Goal: Ask a question: Seek information or help from site administrators or community

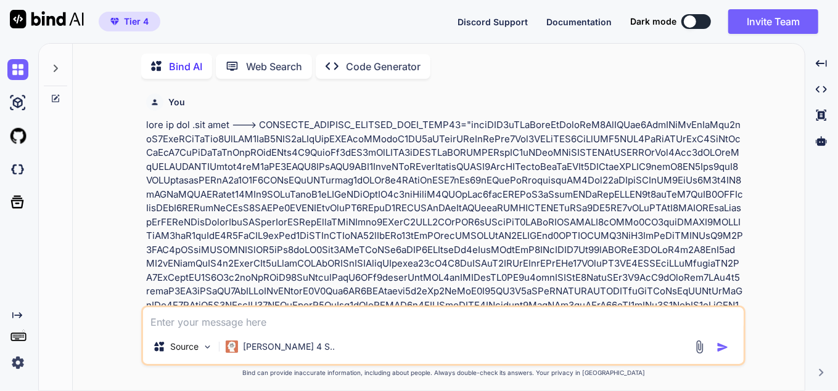
type textarea "x"
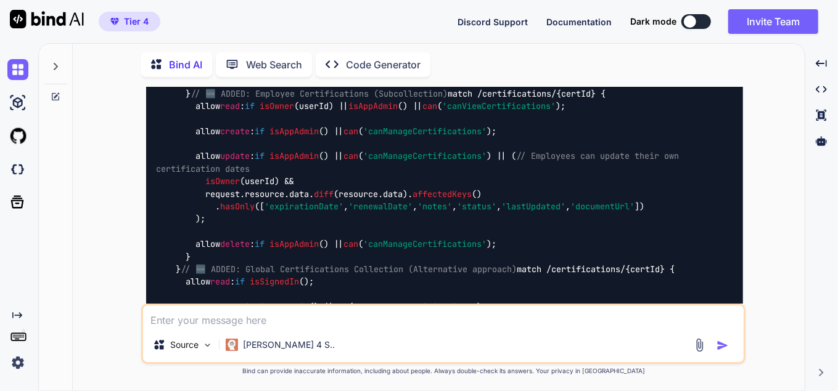
scroll to position [7047, 0]
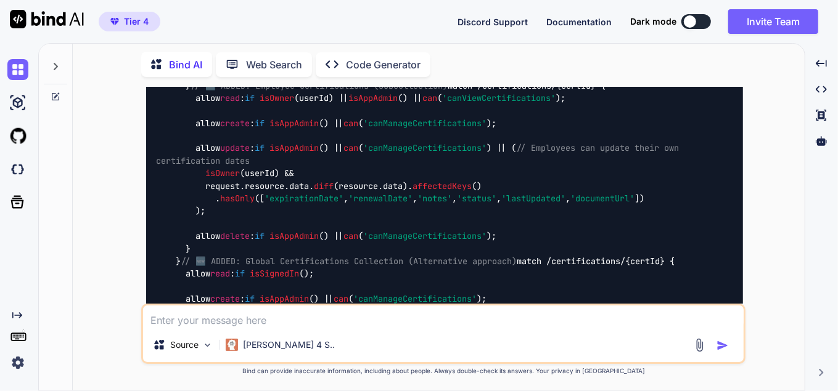
click at [255, 318] on textarea at bounding box center [443, 317] width 600 height 22
type textarea "h"
type textarea "x"
type textarea "ho"
type textarea "x"
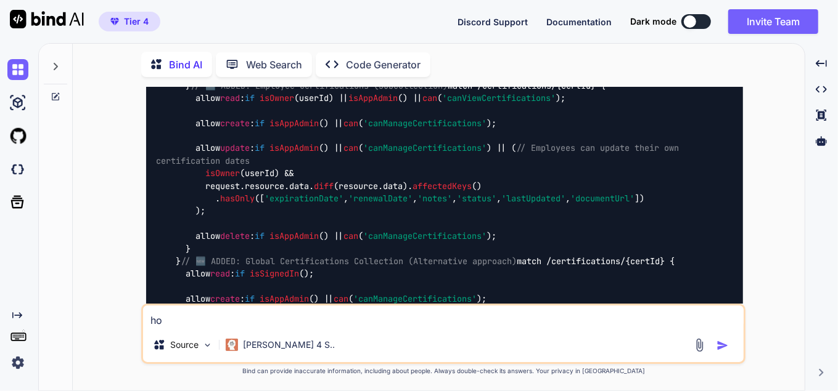
type textarea "how"
type textarea "x"
type textarea "how"
type textarea "x"
type textarea "how d"
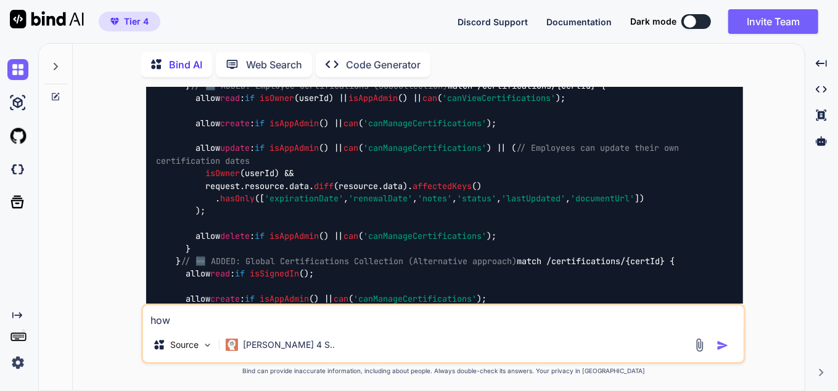
type textarea "x"
type textarea "how di"
type textarea "x"
type textarea "how did"
type textarea "x"
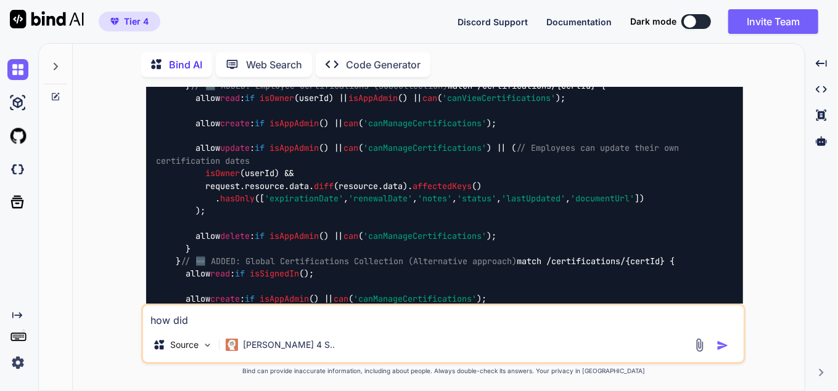
type textarea "how did"
type textarea "x"
type textarea "how did w"
type textarea "x"
type textarea "how did we"
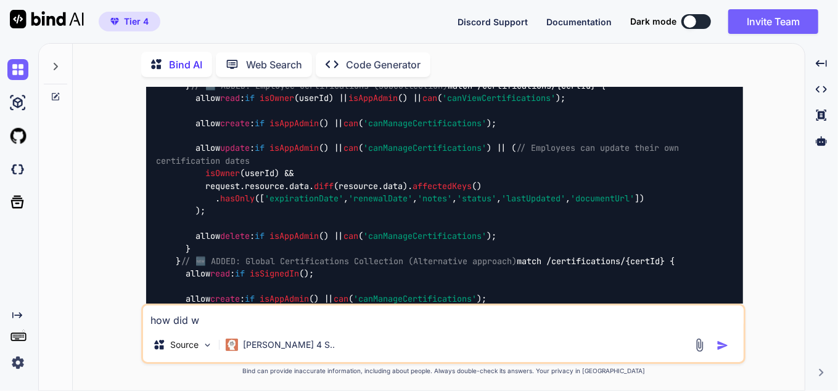
type textarea "x"
type textarea "how did we"
type textarea "x"
type textarea "how did we f"
type textarea "x"
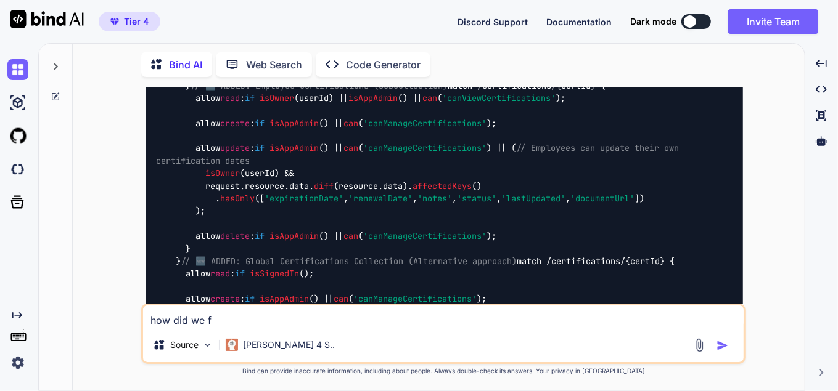
type textarea "how did we fi"
type textarea "x"
type textarea "how did we fix"
type textarea "x"
type textarea "how did we fixe"
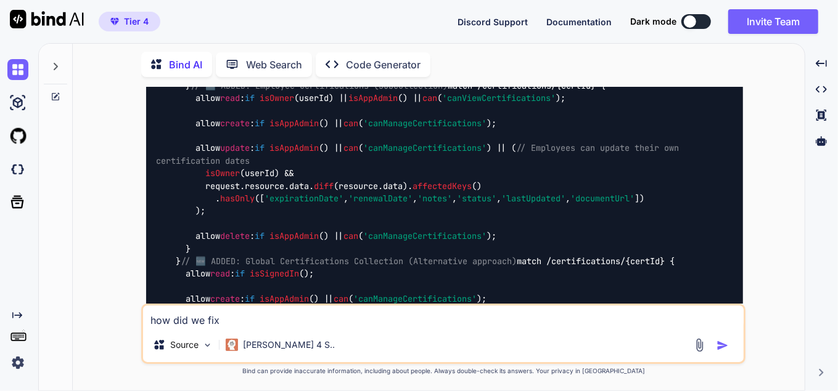
type textarea "x"
type textarea "how did we fixes"
type textarea "x"
type textarea "how did we fixe"
type textarea "x"
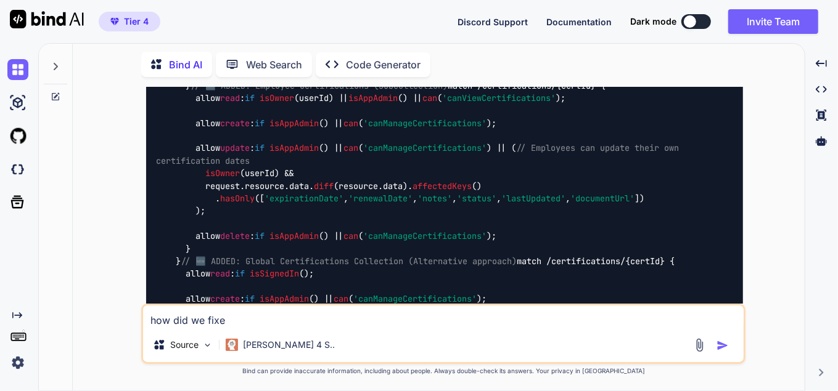
type textarea "how did we fixed"
type textarea "x"
type textarea "how did we fixed"
type textarea "x"
type textarea "how did we fixed t"
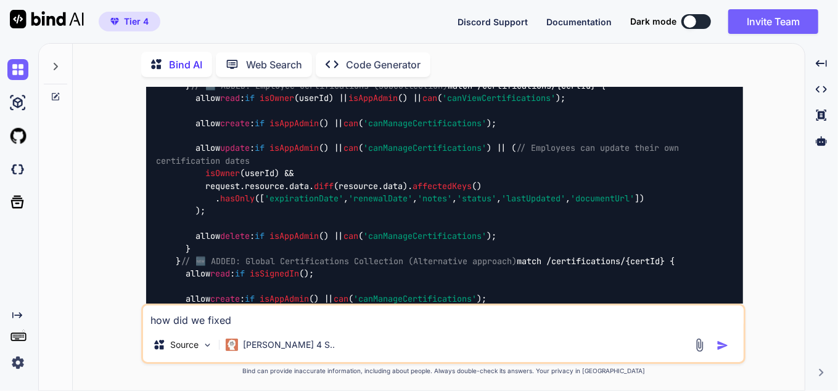
type textarea "x"
type textarea "how did we fixed th"
type textarea "x"
type textarea "how did we fixed the"
type textarea "x"
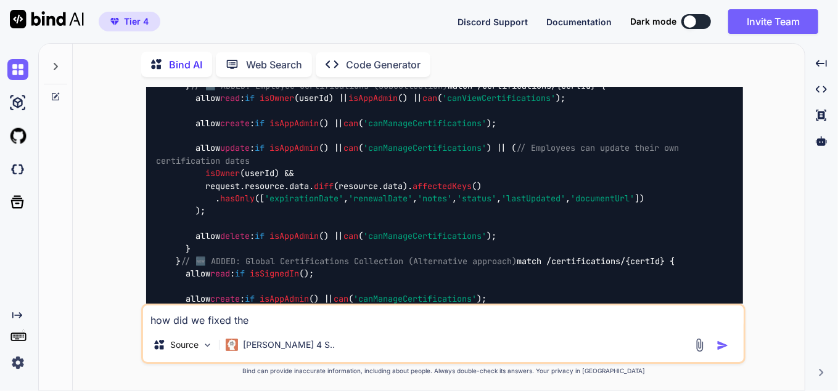
type textarea "how did we fixed the"
type textarea "x"
type textarea "how did we fixed the d"
type textarea "x"
type textarea "how did we fixed the do"
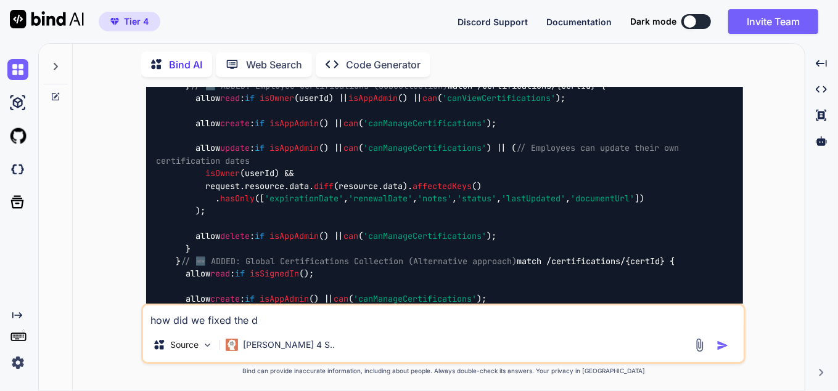
type textarea "x"
type textarea "how did we fixed the dou"
type textarea "x"
type textarea "how did we fixed the [PERSON_NAME]"
type textarea "x"
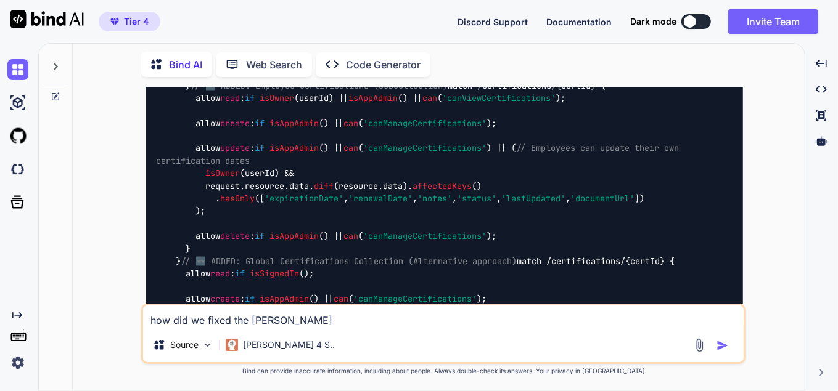
type textarea "how did we fixed the doubl"
type textarea "x"
type textarea "how did we fixed the double"
type textarea "x"
type textarea "how did we fixed the doubles"
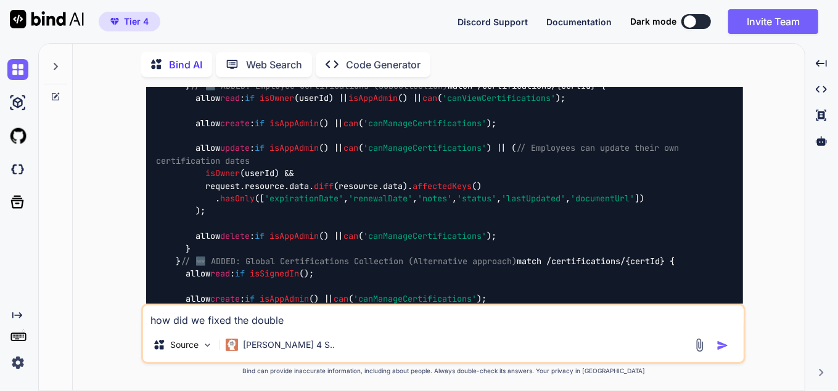
type textarea "x"
type textarea "how did we fixed the doublesc"
type textarea "x"
type textarea "how did we fixed the doublescr"
type textarea "x"
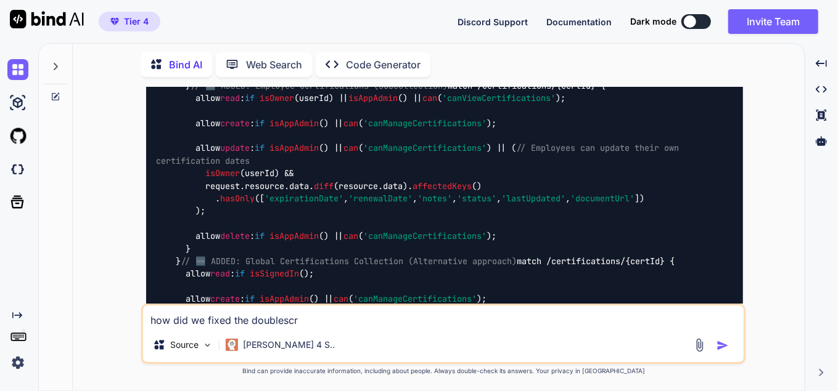
type textarea "how did we fixed the doublescro"
type textarea "x"
type textarea "how did we fixed the doublescrol"
type textarea "x"
type textarea "how did we fixed the doublescroll"
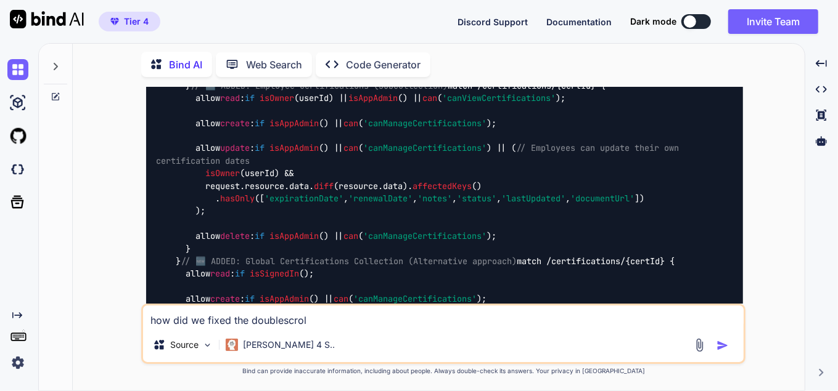
type textarea "x"
type textarea "how did we fixed the doublescroll"
type textarea "x"
type textarea "how did we fixed the doublescroll b"
type textarea "x"
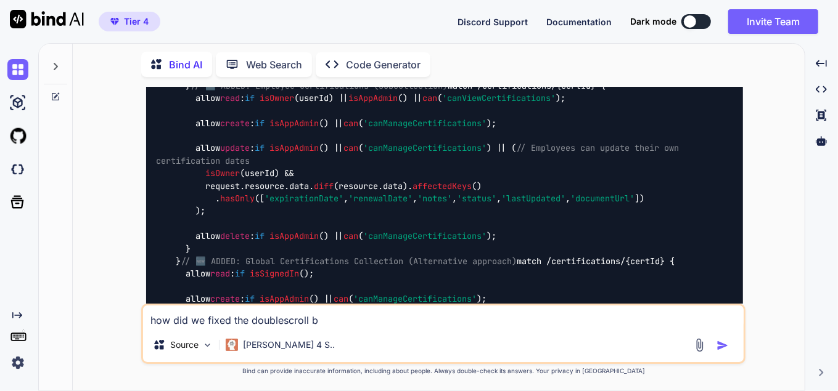
type textarea "how did we fixed the doublescroll ba"
type textarea "x"
type textarea "how did we fixed the doublescroll bar"
type textarea "x"
type textarea "how did we fixed the doublescroll bar"
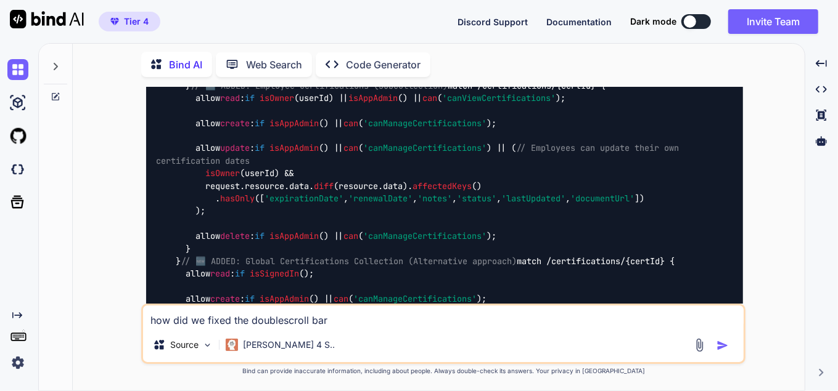
type textarea "x"
type textarea "how did we fixed the doublescroll bar d"
type textarea "x"
type textarea "how did we fixed the doublescroll bar du"
type textarea "x"
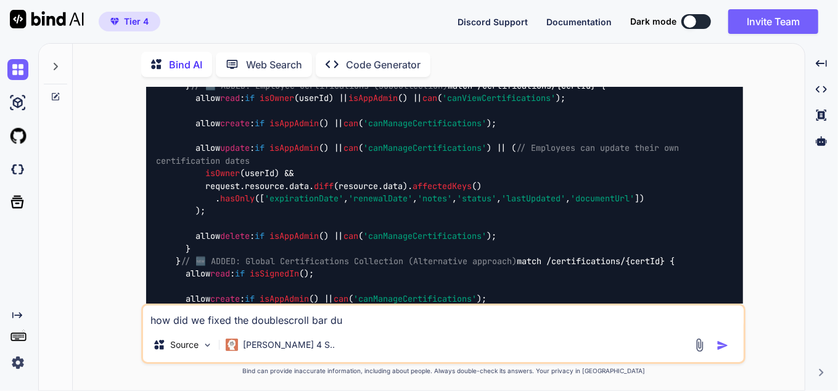
type textarea "how did we fixed the doublescroll bar due"
type textarea "x"
type textarea "how did we fixed the doublescroll bar due"
type textarea "x"
type textarea "how did we fixed the doublescroll bar due t"
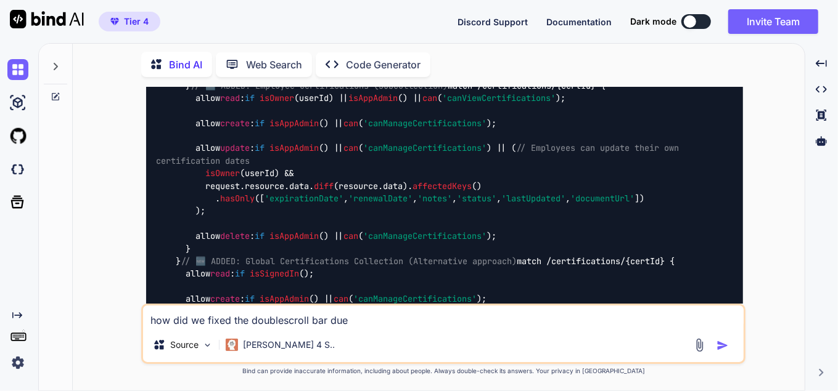
type textarea "x"
type textarea "how did we fixed the doublescroll bar due to"
type textarea "x"
type textarea "how did we fixed the doublescroll bar due to"
type textarea "x"
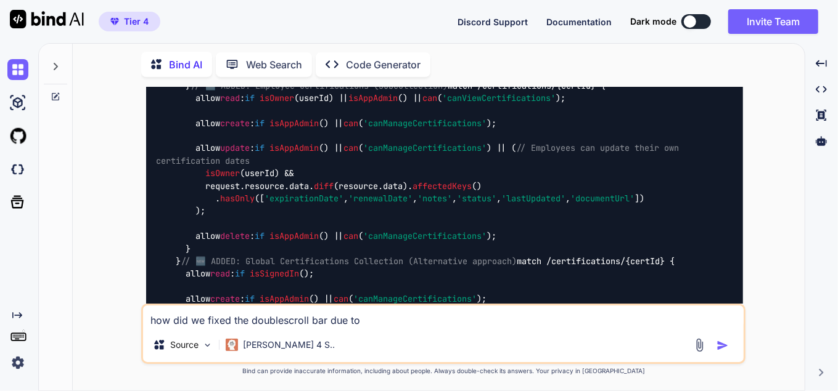
type textarea "how did we fixed the doublescroll bar due to h"
type textarea "x"
type textarea "how did we fixed the doublescroll bar due to he"
type textarea "x"
type textarea "how did we fixed the doublescroll bar due to hei"
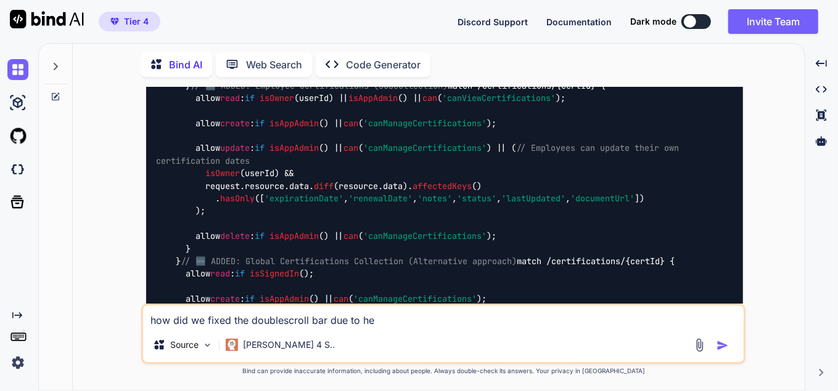
type textarea "x"
type textarea "how did we fixed the doublescroll bar due to heig"
type textarea "x"
type textarea "how did we fixed the doublescroll bar due to heigh"
type textarea "x"
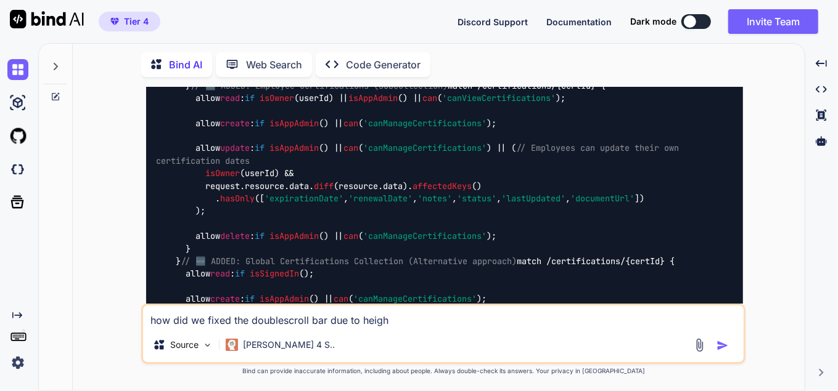
type textarea "how did we fixed the doublescroll bar due to heigh"
type textarea "x"
type textarea "how did we fixed the doublescroll bar due to heigh p"
type textarea "x"
type textarea "how did we fixed the doublescroll bar due to heigh pr"
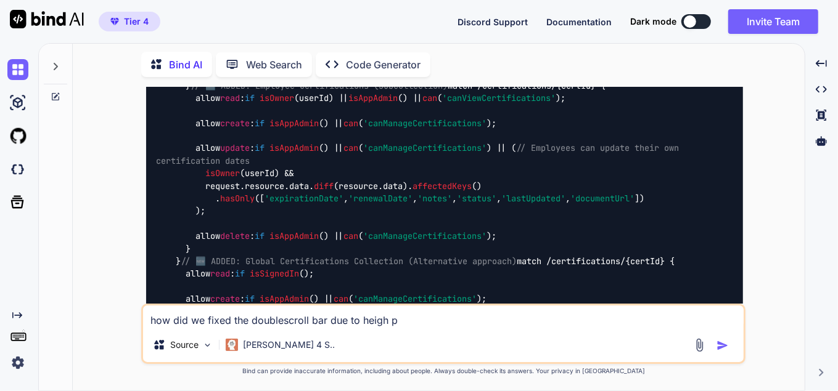
type textarea "x"
type textarea "how did we fixed the doublescroll bar due to heigh pro"
type textarea "x"
type textarea "how did we fixed the doublescroll bar due to heigh prob"
type textarea "x"
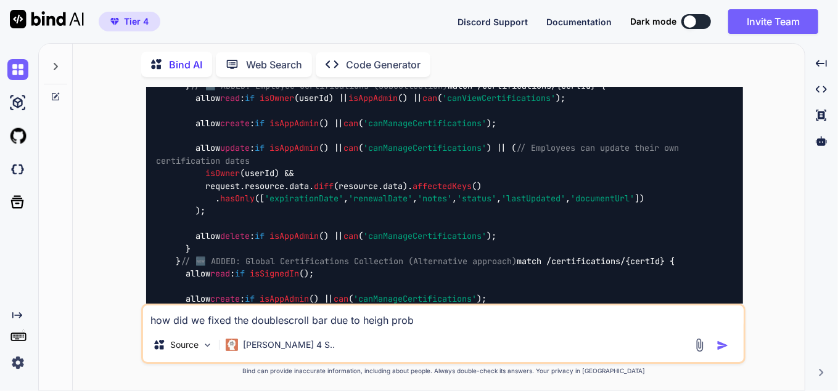
type textarea "how did we fixed the doublescroll bar due to heigh probl"
type textarea "x"
type textarea "how did we fixed the doublescroll bar due to heigh proble"
type textarea "x"
type textarea "how did we fixed the doublescroll bar due to heigh problem"
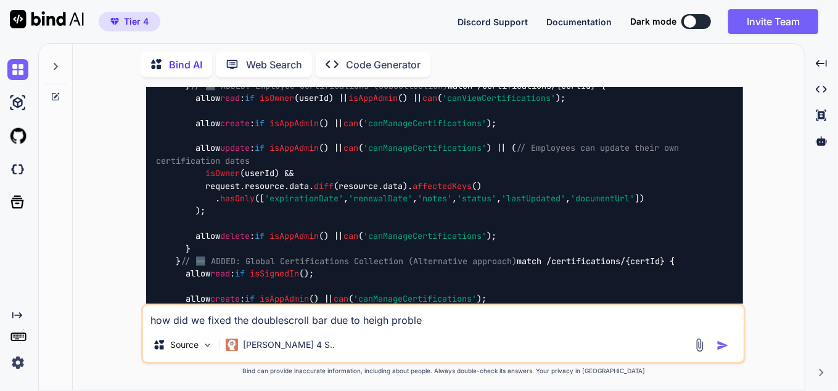
type textarea "x"
type textarea "how did we fixed the doublescroll bar due to heigh problem?"
type textarea "x"
type textarea "how did we fixed the doublescroll bar due to heigh problem?"
click at [723, 353] on div "Source [PERSON_NAME] 4 S.." at bounding box center [443, 348] width 600 height 30
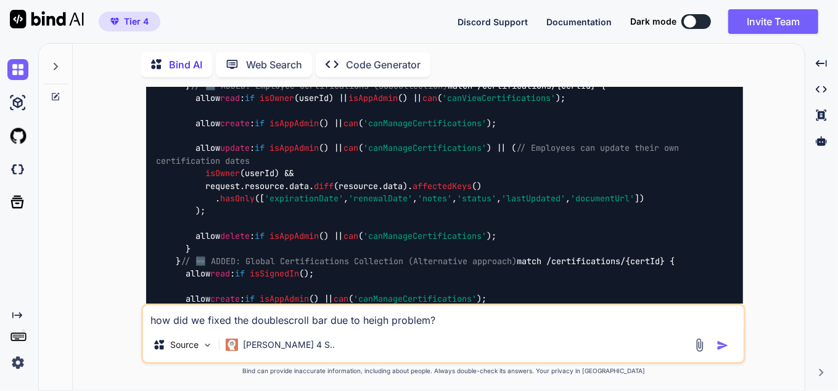
click at [721, 349] on img "button" at bounding box center [722, 346] width 12 height 12
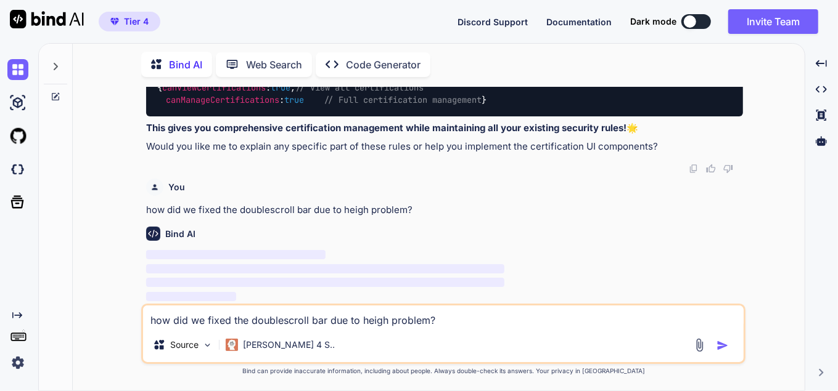
scroll to position [10005, 0]
click at [257, 346] on p "[PERSON_NAME] 4 S.." at bounding box center [289, 345] width 92 height 12
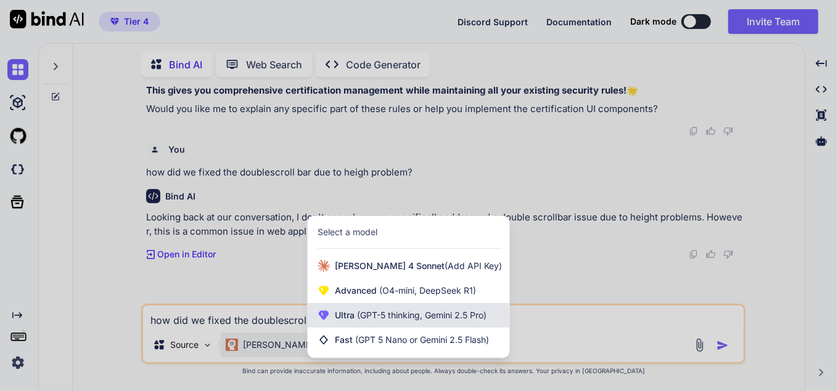
click at [362, 321] on span "Ultra (GPT-5 thinking, Gemini 2.5 Pro)" at bounding box center [411, 315] width 152 height 12
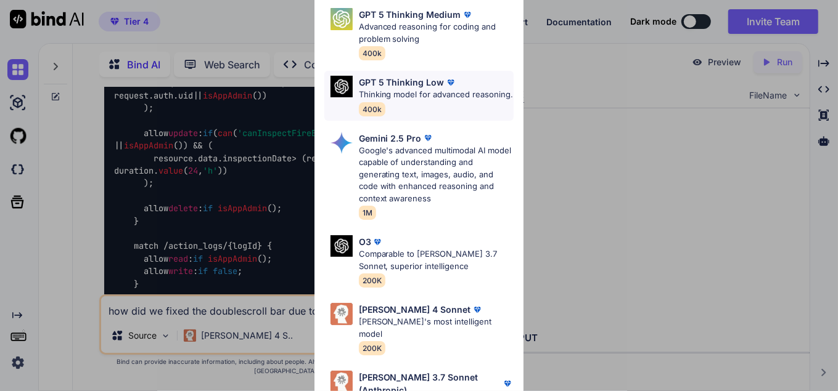
scroll to position [12006, 0]
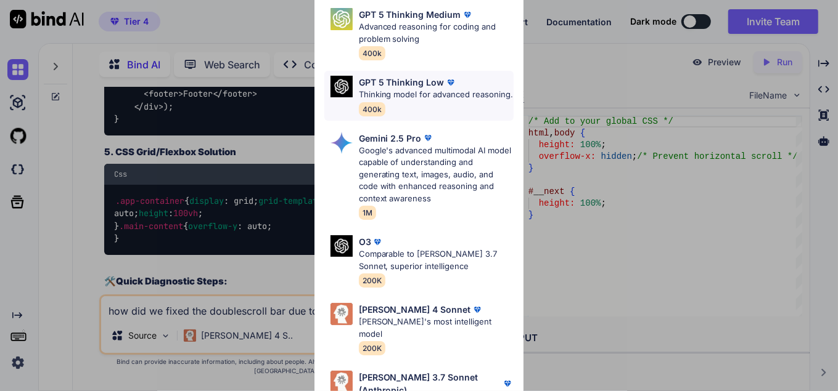
type textarea "x"
click at [194, 17] on div "Ultra Models GPT 5 OpenAI's best AI model, matches [PERSON_NAME] 4 Sonnet in In…" at bounding box center [419, 195] width 838 height 391
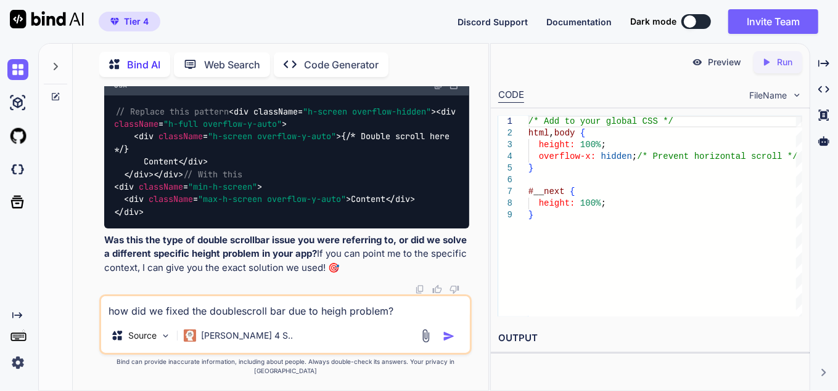
scroll to position [13145, 0]
click at [214, 319] on textarea "how did we fixed the doublescroll bar due to heigh problem?" at bounding box center [285, 307] width 369 height 22
paste textarea ""use client"; import React, { useEffect, useCallback, useState, useRef } from '…"
type textarea ""use client"; import React, { useEffect, useCallback, useState, useRef } from '…"
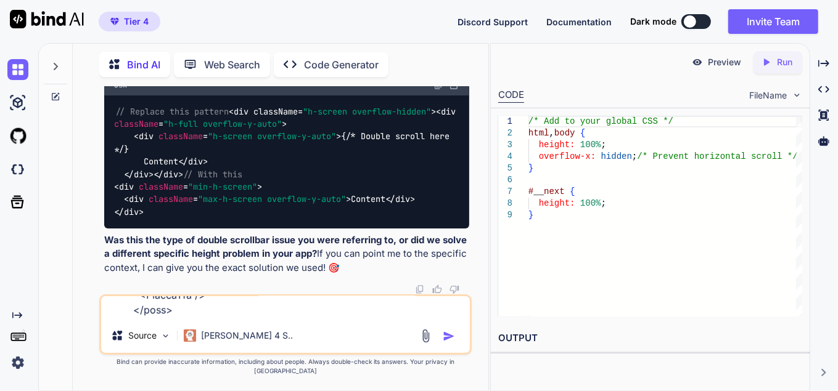
type textarea "x"
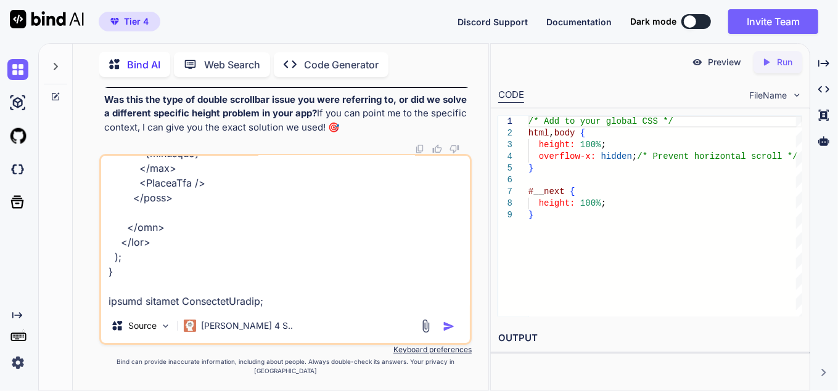
type textarea ""use client"; import React, { useEffect, useCallback, useState, useRef } from '…"
click at [447, 333] on img "button" at bounding box center [449, 326] width 12 height 12
type textarea "x"
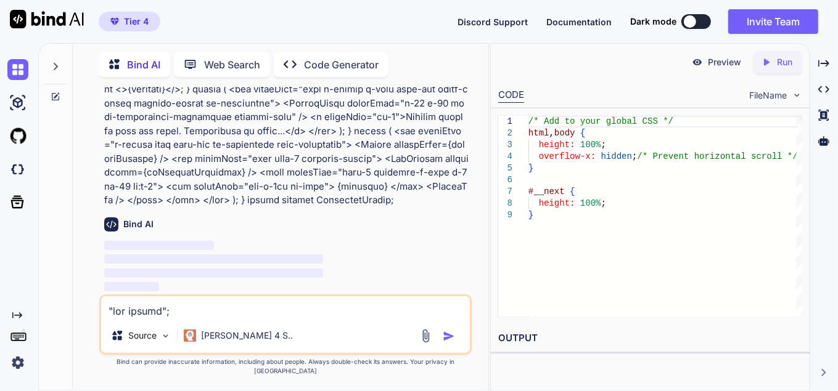
scroll to position [13743, 0]
click at [378, 319] on textarea at bounding box center [285, 307] width 369 height 22
type textarea "i"
type textarea "x"
type textarea "it"
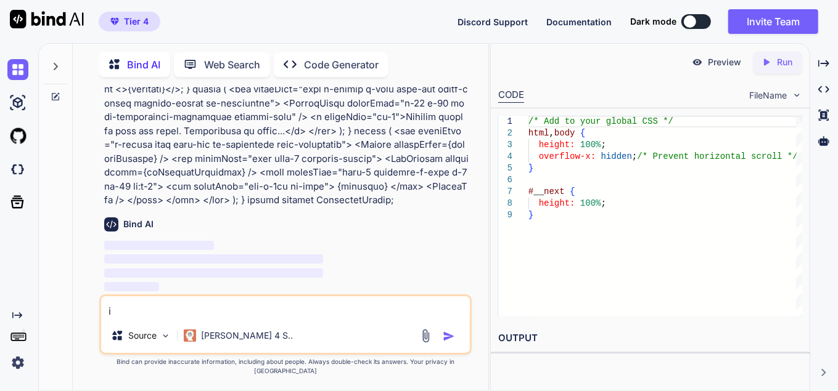
type textarea "x"
type textarea "it"
type textarea "x"
type textarea "it h"
type textarea "x"
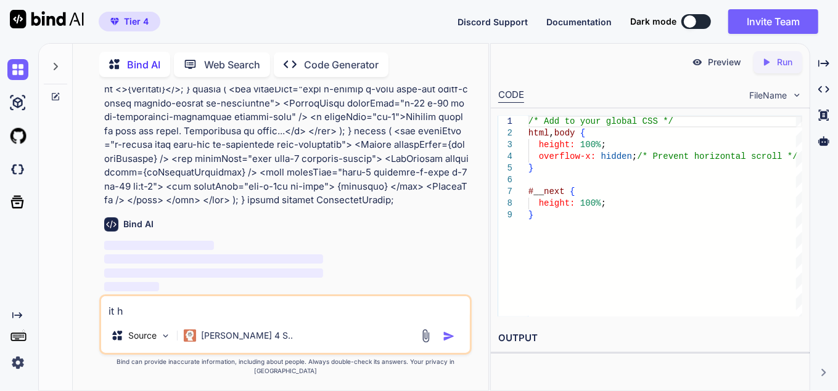
type textarea "it ha"
type textarea "x"
type textarea "it hap"
type textarea "x"
type textarea "it happ"
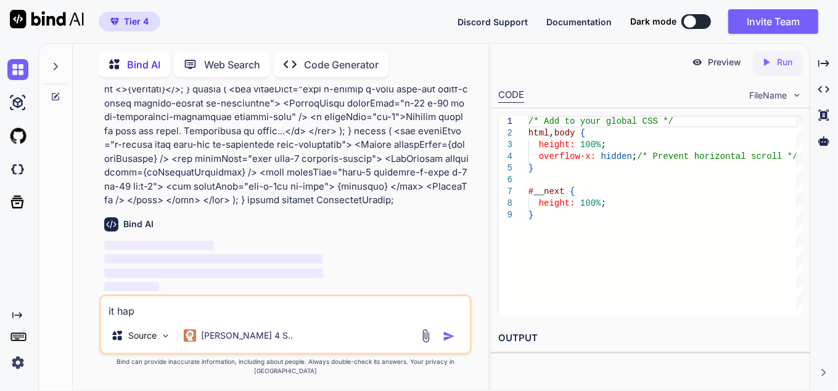
type textarea "x"
type textarea "it [PERSON_NAME]"
type textarea "x"
type textarea "it happen"
type textarea "x"
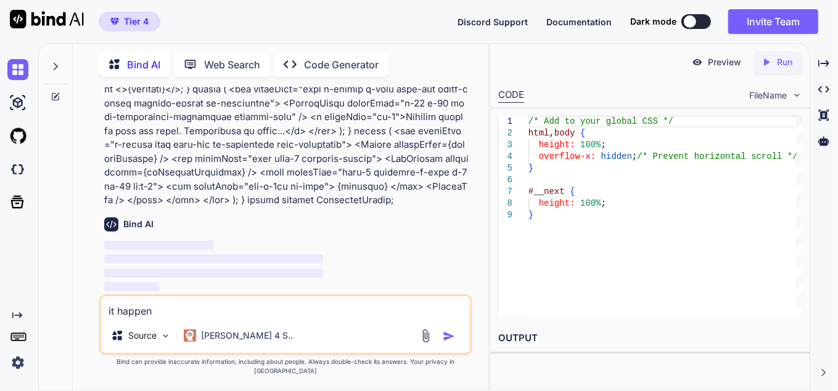
type textarea "it happens"
type textarea "x"
type textarea "it happens"
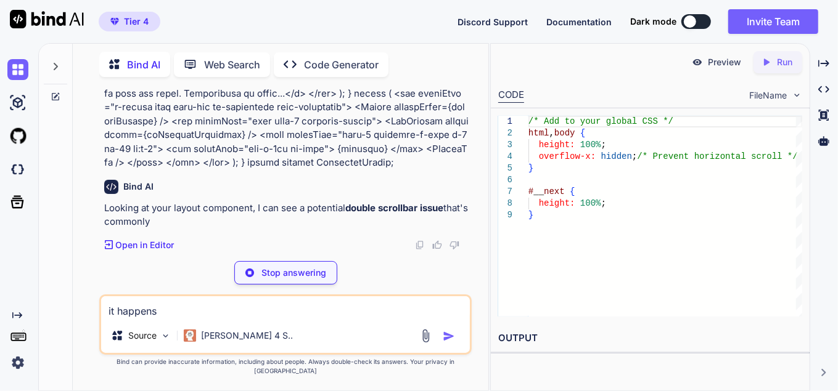
type textarea "x"
type textarea "it happens a"
type textarea "x"
type textarea "it happens at"
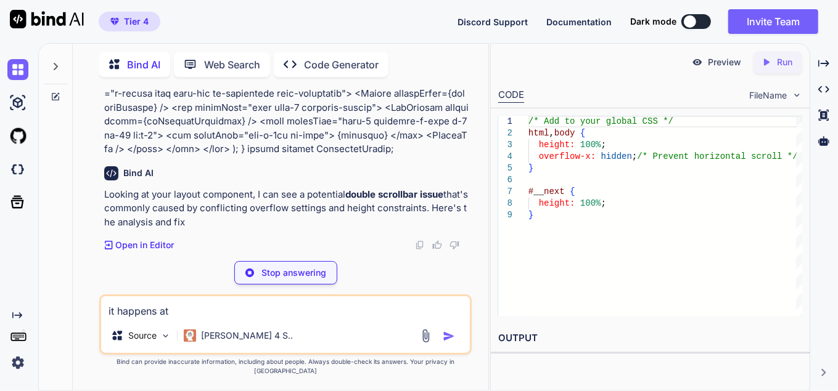
type textarea "x"
type textarea "it happens at"
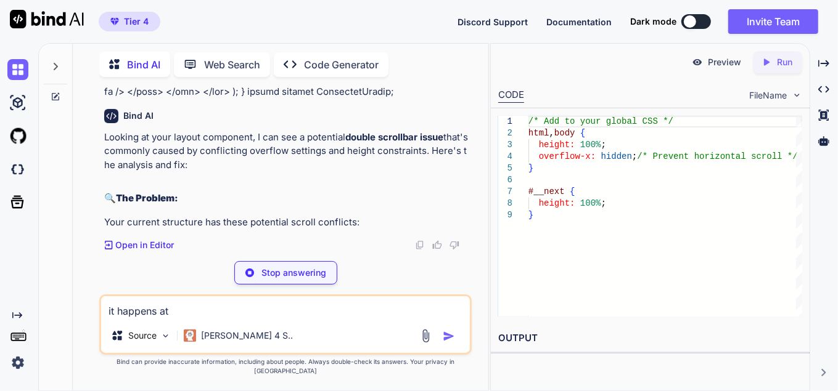
type textarea "x"
type textarea "it happens at t"
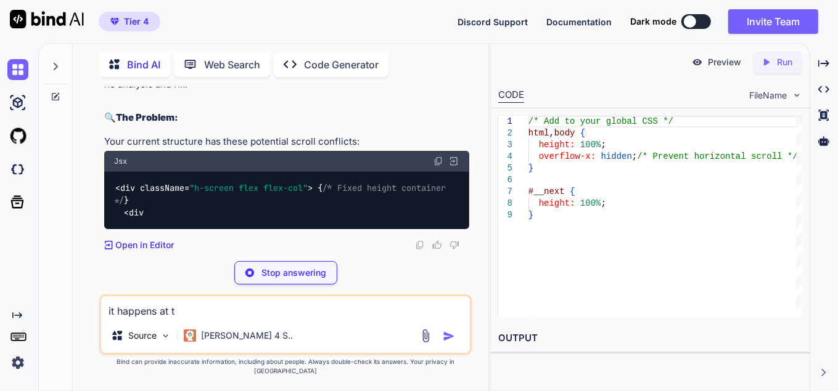
type textarea "x"
type textarea "it happens at tb"
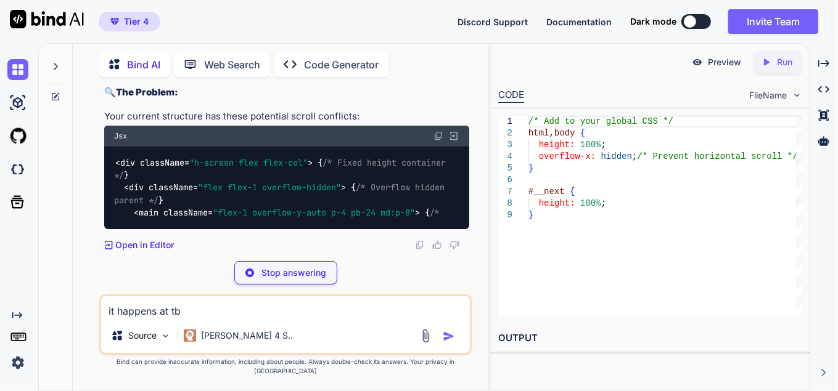
type textarea "x"
type textarea "it happens at t"
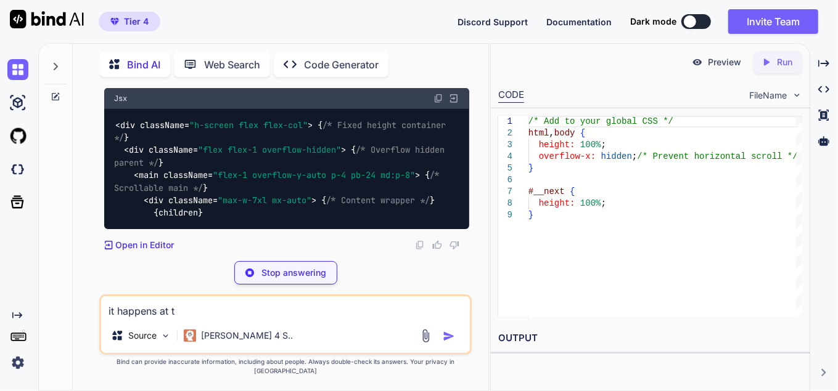
type textarea "x"
type textarea "it happens at ta"
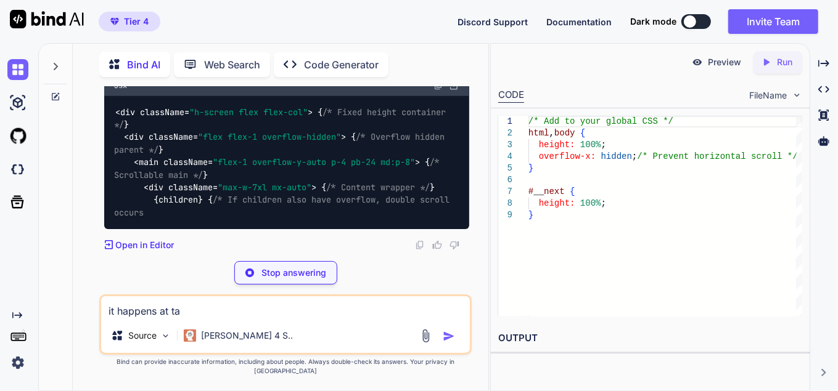
type textarea "x"
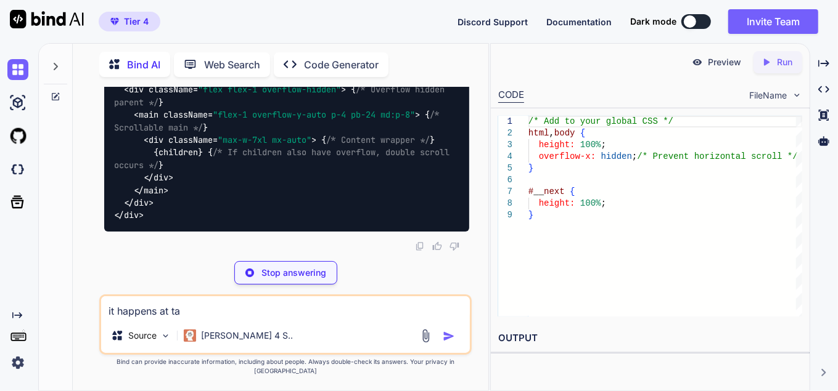
type textarea "it happens at tab"
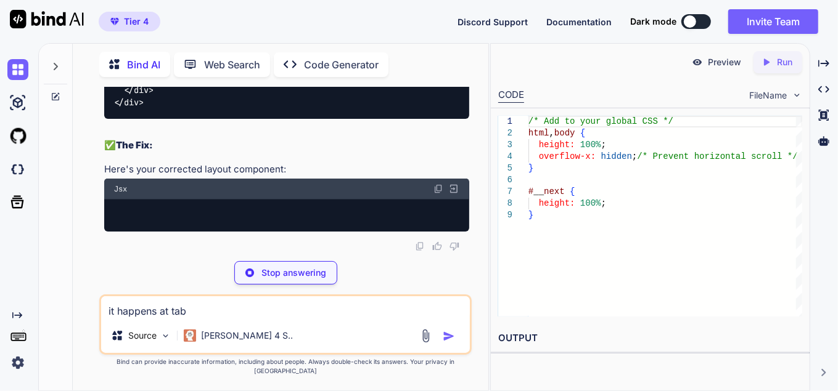
type textarea "x"
type textarea "it happens at tabl"
type textarea "x"
type textarea "it happens at table"
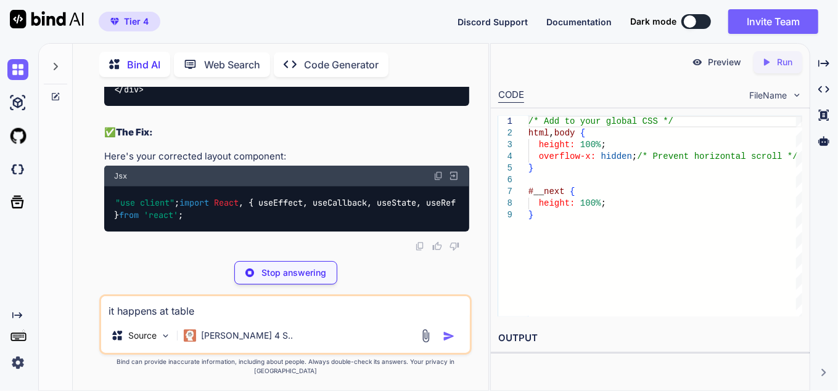
type textarea "x"
type textarea "it happens at tablet"
type textarea "x"
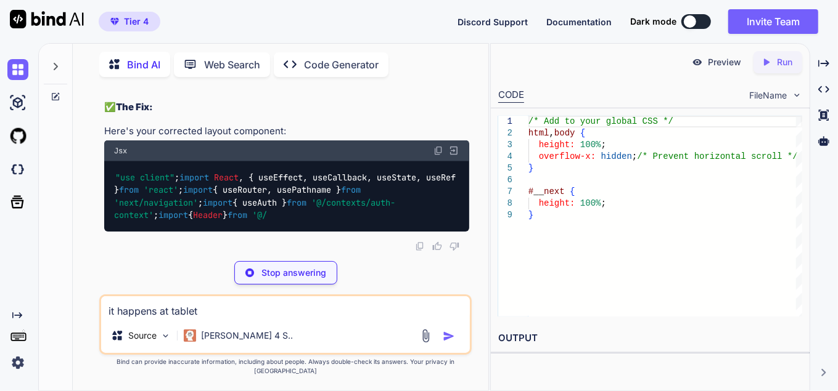
type textarea "it happens at tablet"
type textarea "x"
type textarea "it happens at tablet v"
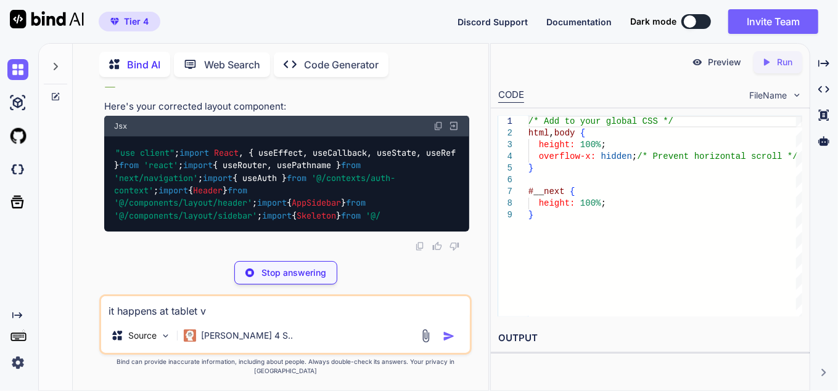
type textarea "x"
type textarea "it happens at tablet vi"
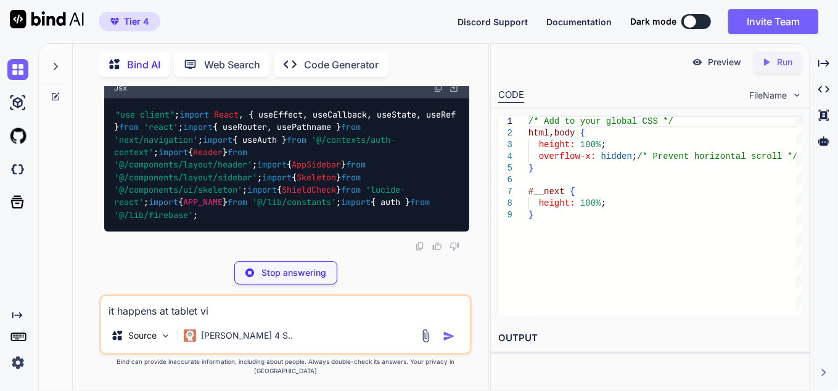
type textarea "x"
type textarea "it happens at tablet vie"
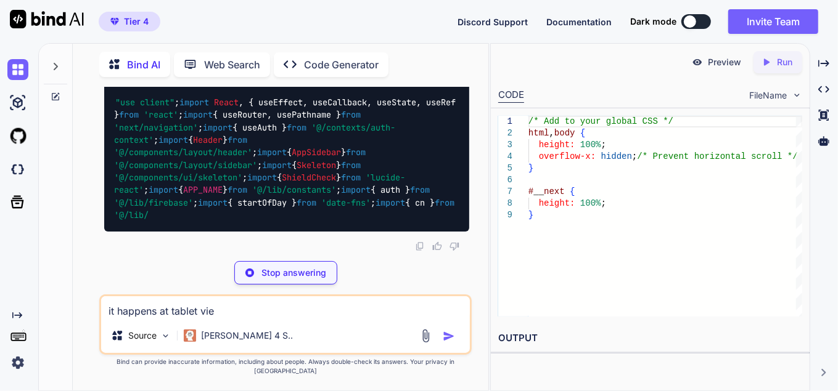
type textarea "x"
type textarea "it happens at tablet view"
type textarea "x"
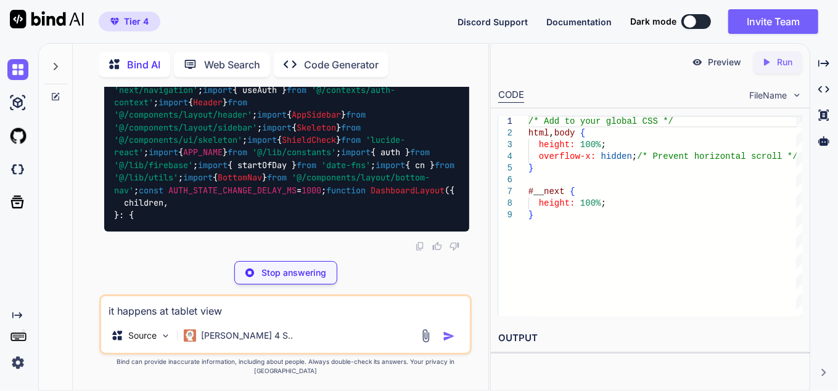
type textarea "it happens at tablet viewp"
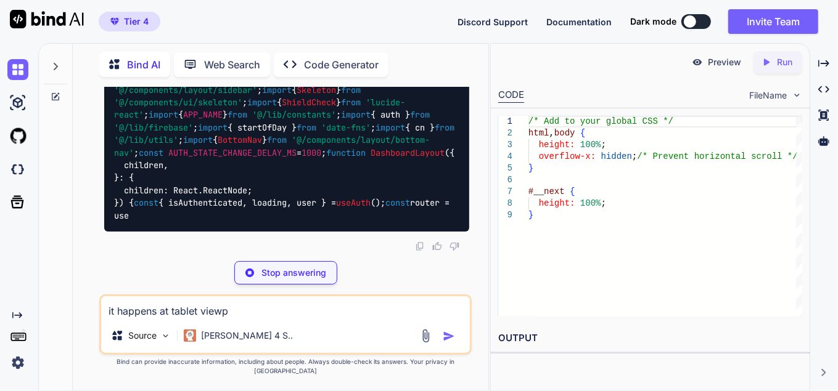
type textarea "x"
type textarea "it happens at tablet viewpo"
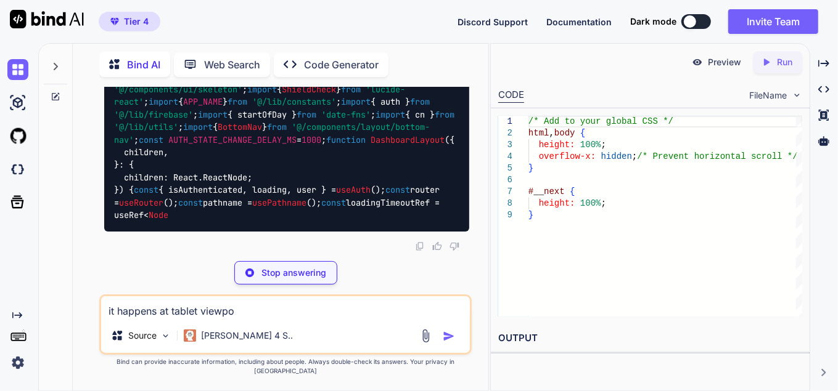
type textarea "x"
type textarea "it happens at tablet viewpor"
type textarea "x"
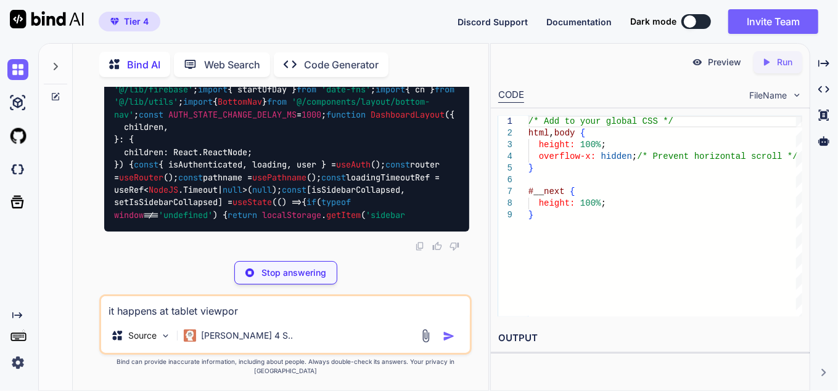
type textarea "it happens at tablet viewport"
type textarea "x"
type textarea "it happens at tablet viewport"
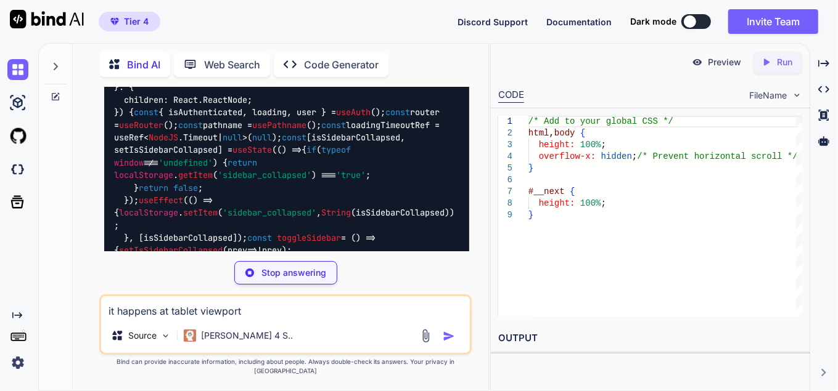
type textarea "x"
type textarea "it happens at tablet viewport a"
type textarea "x"
type textarea "it happens at tablet viewport an"
type textarea "x"
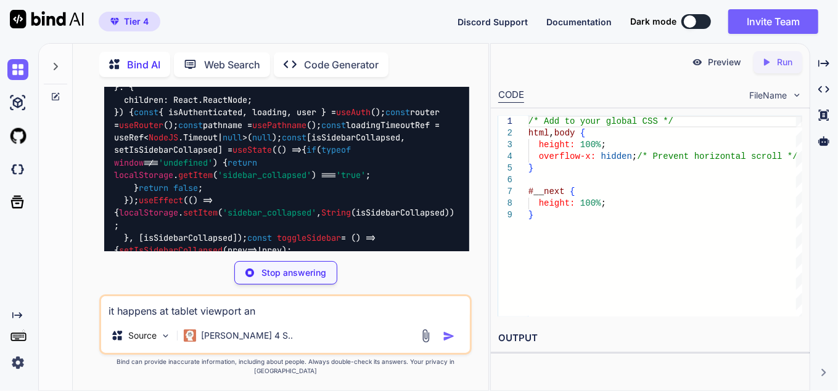
type textarea "it happens at tablet viewport and"
type textarea "x"
type textarea "it happens at tablet viewport and"
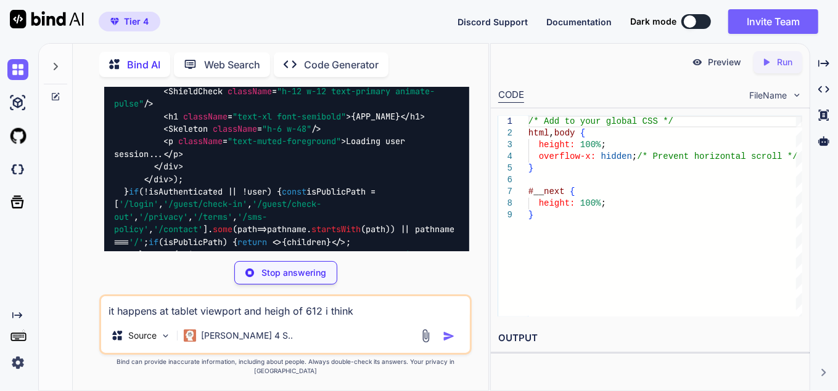
scroll to position [14338, 0]
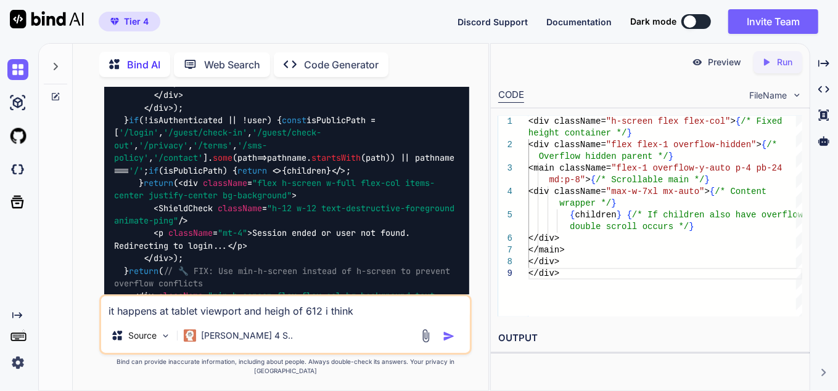
click at [448, 343] on img "button" at bounding box center [449, 336] width 12 height 12
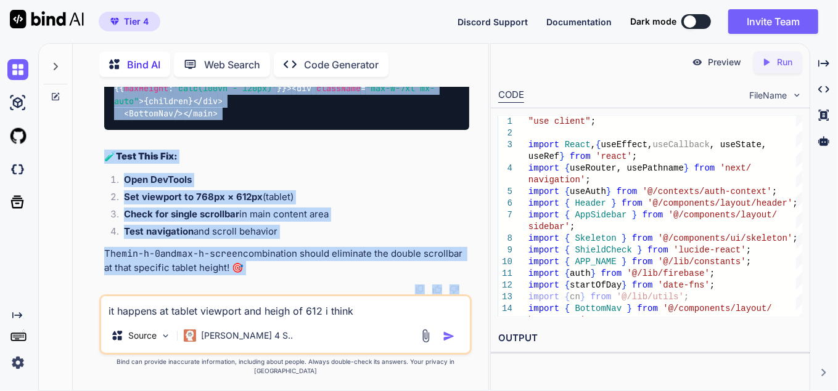
scroll to position [20562, 0]
drag, startPoint x: 118, startPoint y: 218, endPoint x: 303, endPoint y: 272, distance: 193.1
copy div "🔍 Loremi Dolorsit Ametco Adipi (660el) Se! Doe'te incididuntut l etdolore magna…"
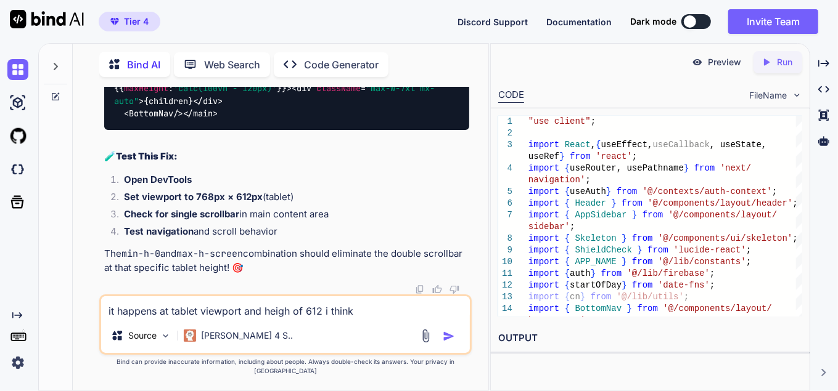
click at [162, 314] on textarea "it happens at tablet viewport and heigh of 612 i think" at bounding box center [285, 307] width 369 height 22
paste textarea ""use client"; import React, { useEffect, useCallback, useState, useRef } from '…"
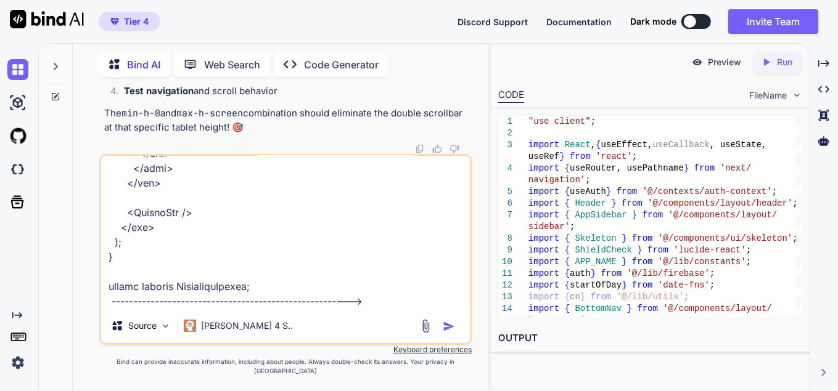
paste textarea "@tailwind base; @tailwind components; @tailwind utilities; @layer base { :root …"
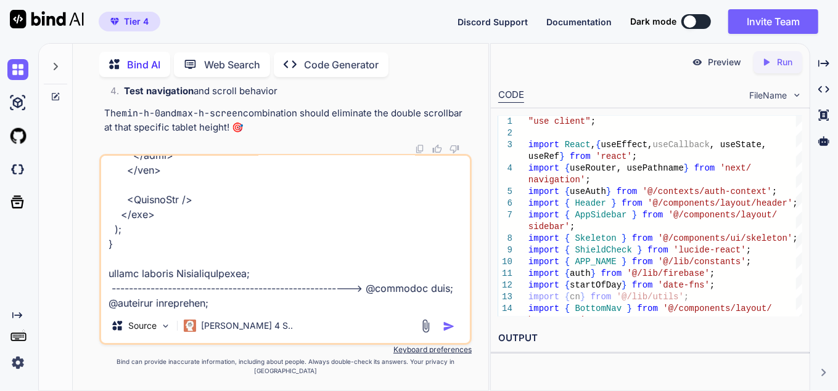
scroll to position [4201, 0]
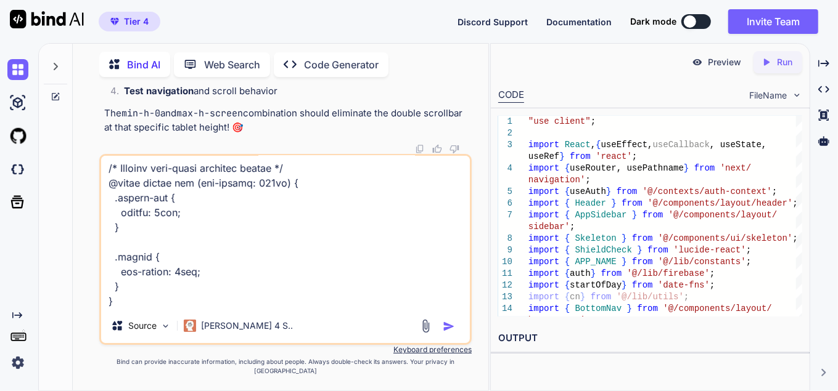
click at [445, 332] on img "button" at bounding box center [449, 326] width 12 height 12
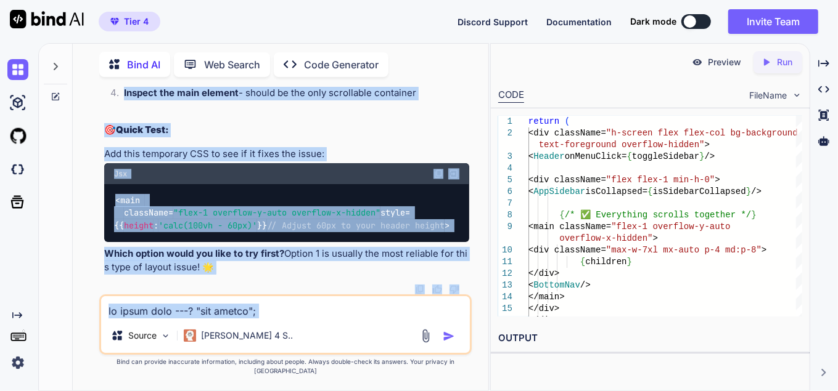
scroll to position [23575, 0]
drag, startPoint x: 118, startPoint y: 169, endPoint x: 235, endPoint y: 281, distance: 161.3
copy div "L ips dol sitam! Con adipisc el sedd eiu temp IncidiDun ut l etdol magnaaliqu e…"
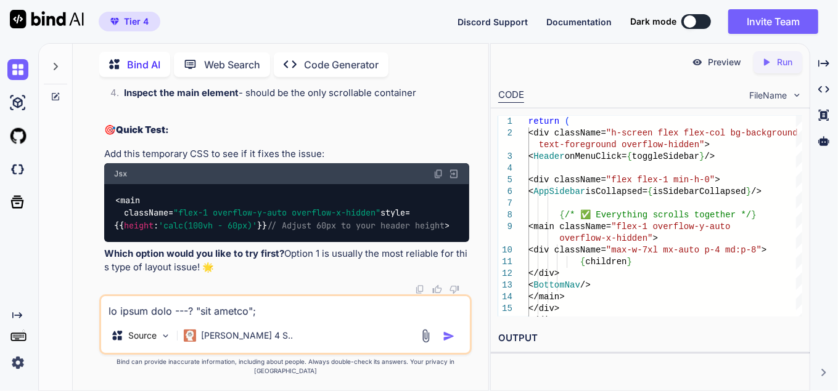
click at [186, 319] on textarea at bounding box center [285, 307] width 369 height 22
paste textarea
click at [324, 319] on textarea "still there ------>" at bounding box center [285, 307] width 369 height 22
paste textarea ""use client"; import React, { useEffect, useCallback, useState, useRef } from '…"
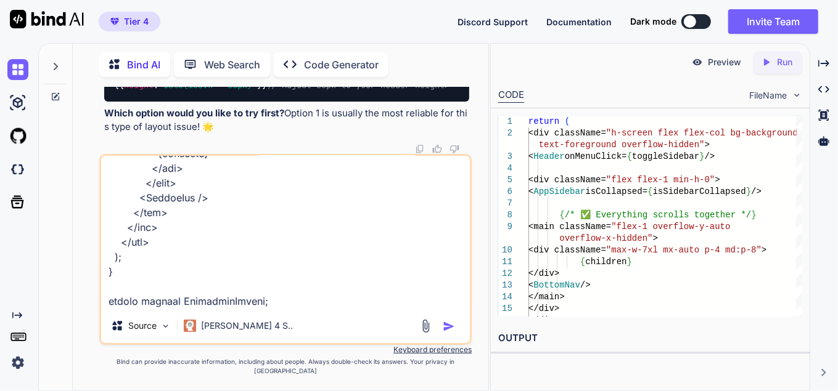
click at [450, 333] on img "button" at bounding box center [449, 326] width 12 height 12
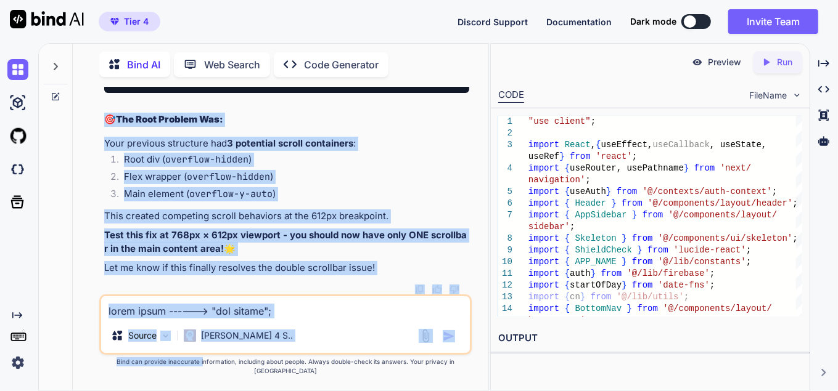
scroll to position [27378, 0]
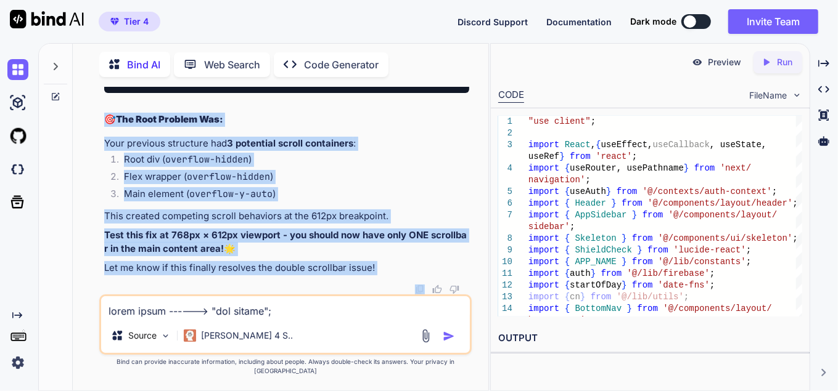
drag, startPoint x: 117, startPoint y: 137, endPoint x: 376, endPoint y: 288, distance: 299.7
click at [354, 273] on p "Let me know if this finally resolves the double scrollbar issue!" at bounding box center [286, 268] width 365 height 14
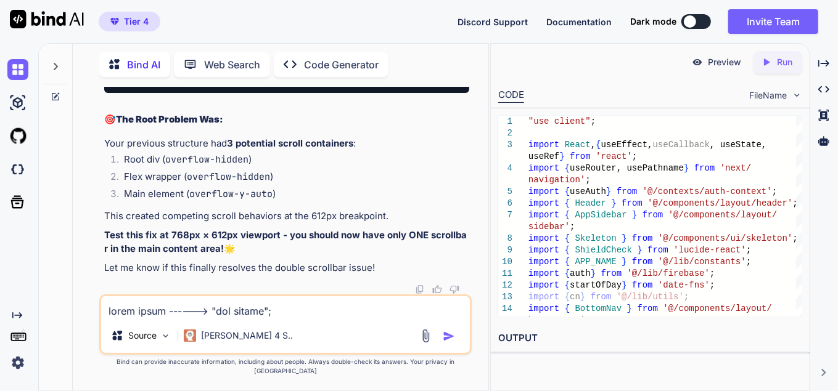
click at [381, 275] on p "Let me know if this finally resolves the double scrollbar issue!" at bounding box center [286, 268] width 365 height 14
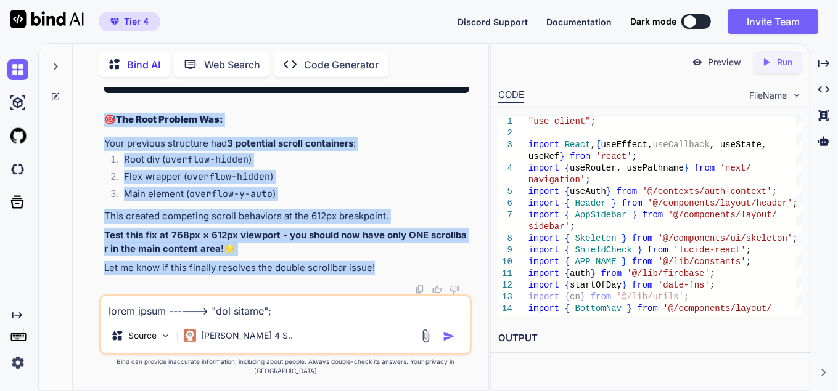
drag, startPoint x: 116, startPoint y: 115, endPoint x: 382, endPoint y: 282, distance: 313.6
copy div "🎯 L Ipsum dol Sita Conse! Adi elits do eius tem'in utlab etdolor mag aliquaenim…"
